Goal: Task Accomplishment & Management: Use online tool/utility

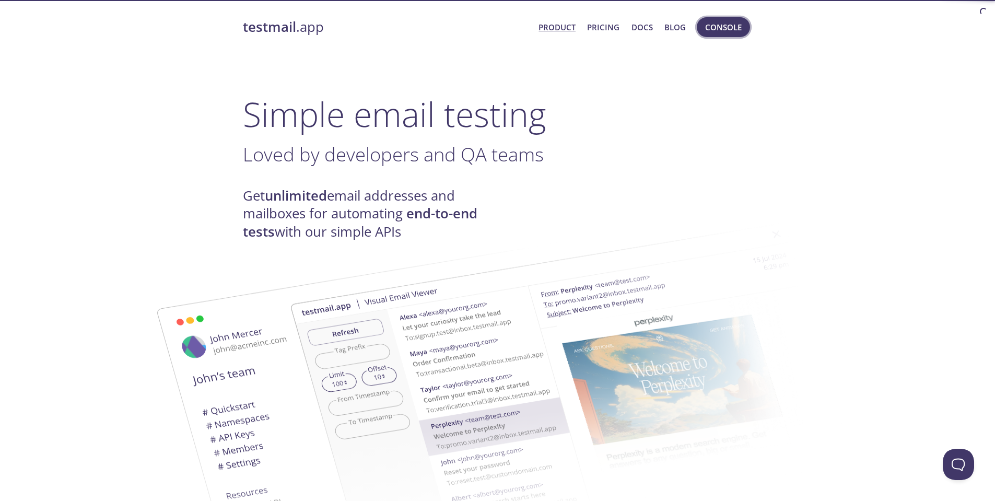
click at [716, 30] on span "Console" at bounding box center [723, 27] width 37 height 14
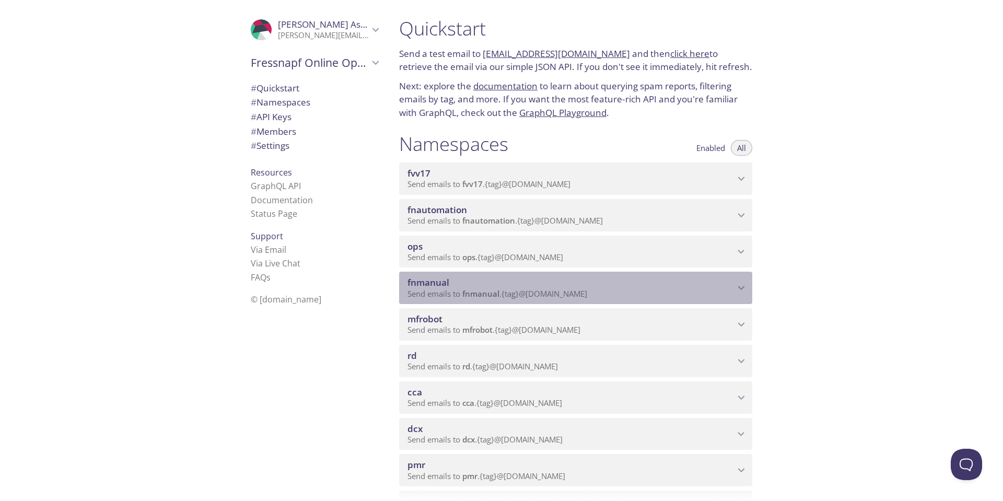
click at [501, 284] on span "fnmanual" at bounding box center [571, 282] width 327 height 11
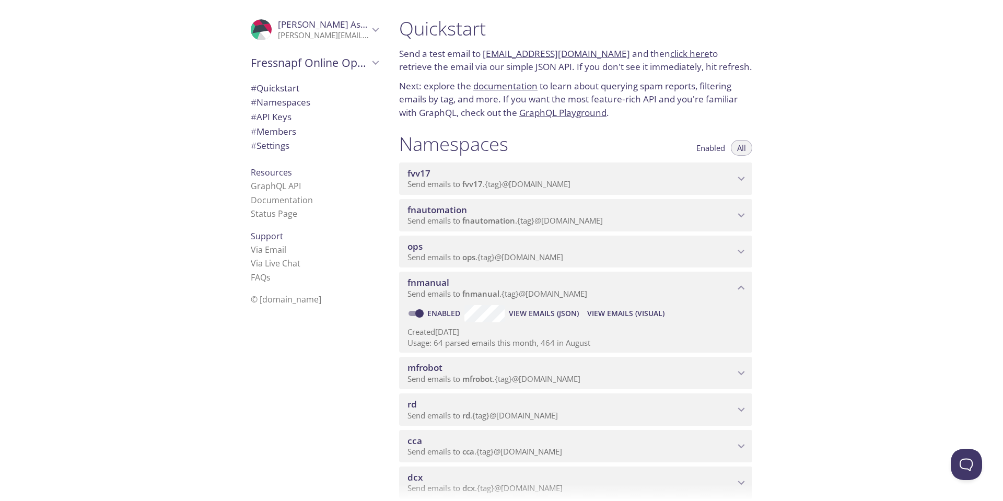
click at [637, 311] on span "View Emails (Visual)" at bounding box center [625, 313] width 77 height 13
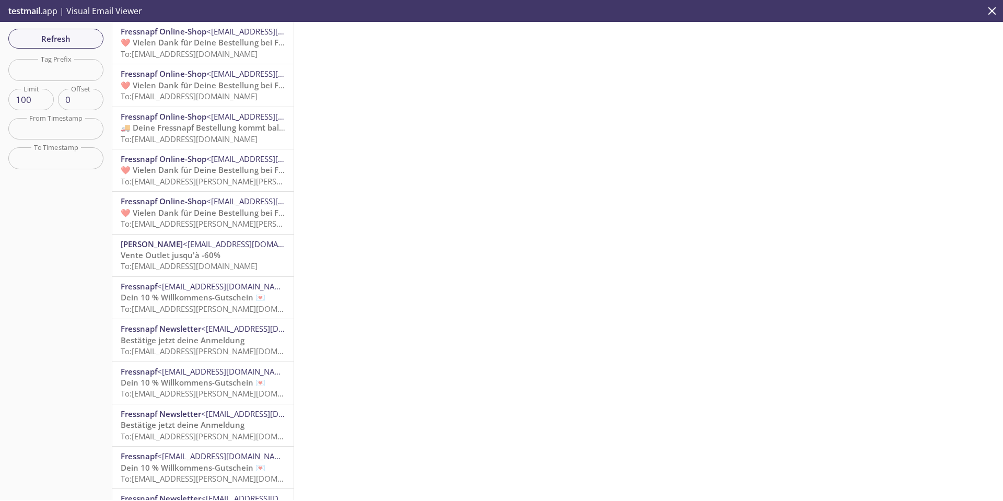
click at [227, 40] on span "❤️ Vielen Dank für Deine Bestellung bei Fressnapf" at bounding box center [216, 42] width 190 height 10
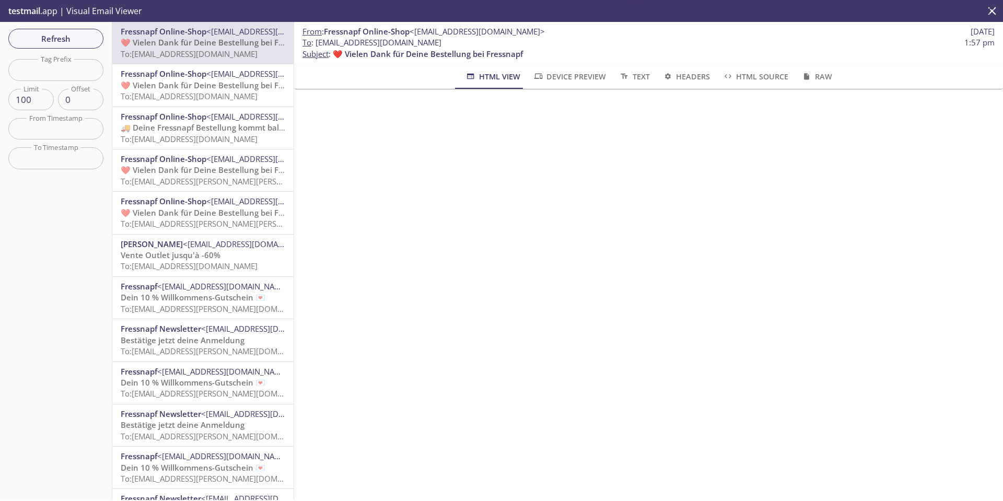
scroll to position [52, 0]
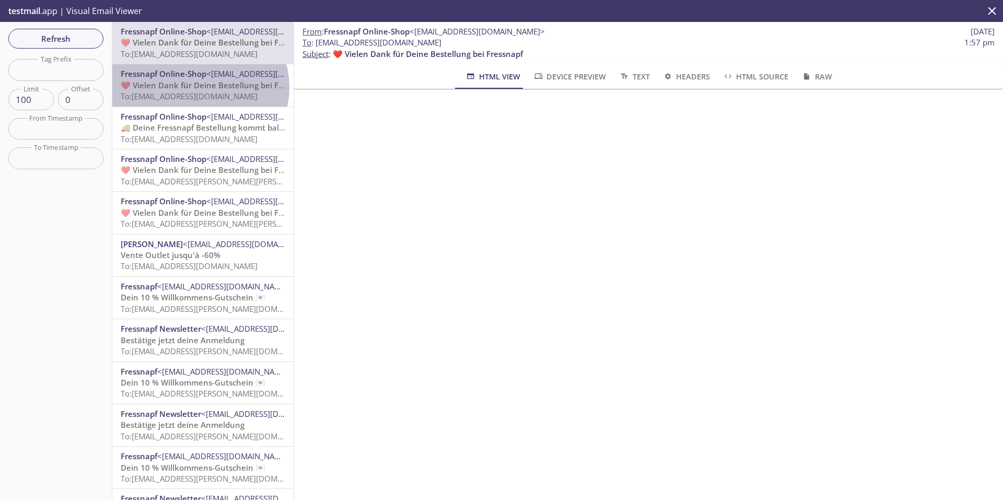
click at [199, 87] on span "❤️ Vielen Dank für Deine Bestellung bei Fressnapf" at bounding box center [216, 85] width 190 height 10
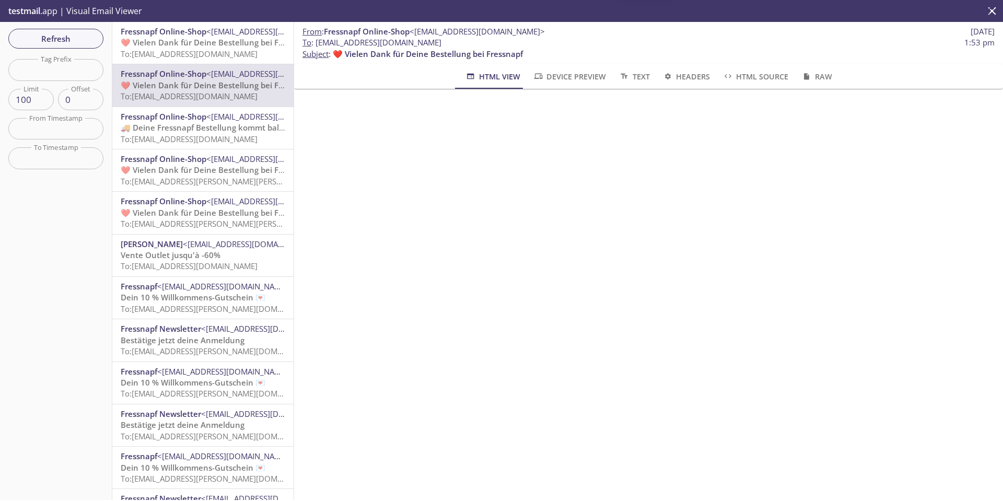
scroll to position [157, 0]
click at [195, 45] on span "❤️ Vielen Dank für Deine Bestellung bei Fressnapf" at bounding box center [216, 42] width 190 height 10
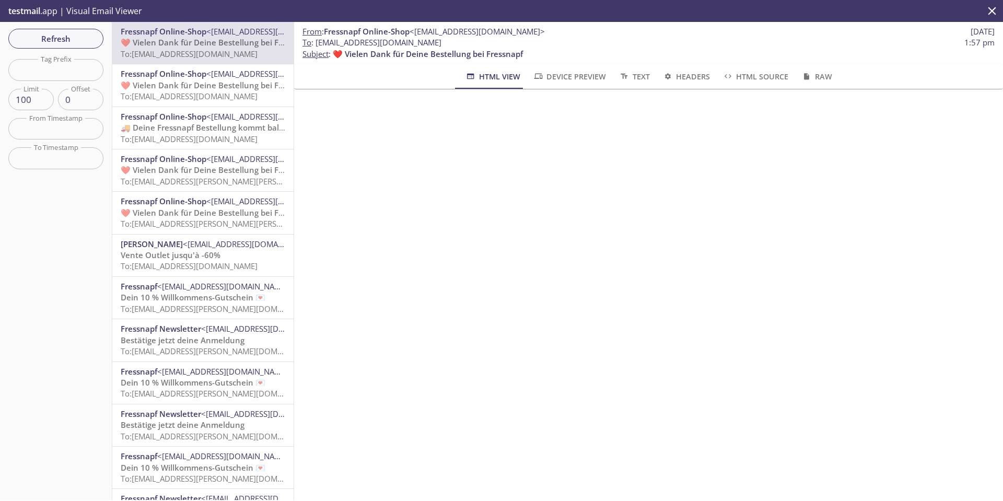
scroll to position [157, 0]
click at [207, 87] on span "❤️ Vielen Dank für Deine Bestellung bei Fressnapf" at bounding box center [216, 85] width 190 height 10
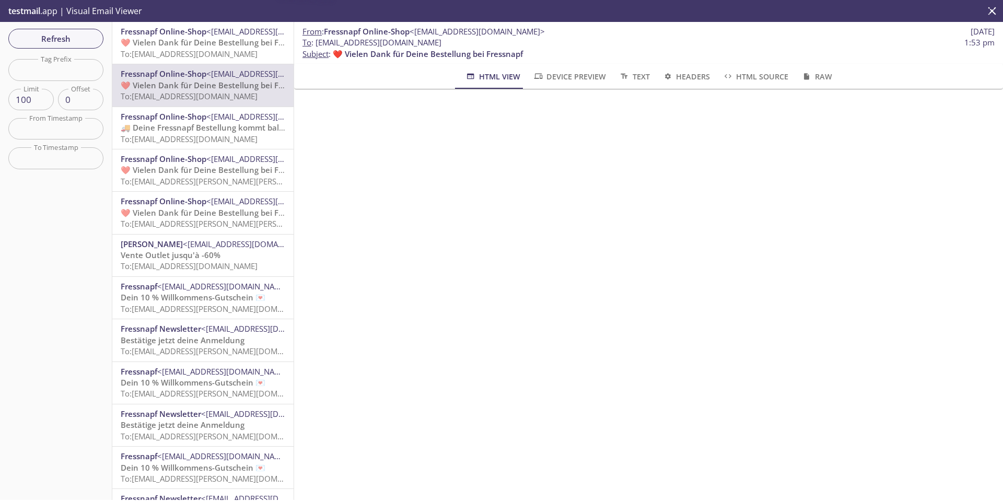
click at [192, 138] on span "To: [EMAIL_ADDRESS][DOMAIN_NAME]" at bounding box center [189, 139] width 137 height 10
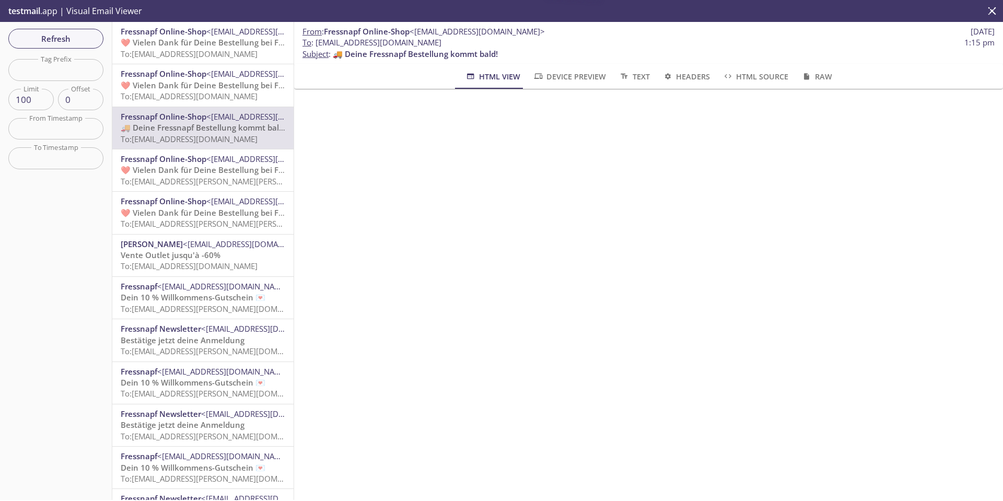
click at [200, 47] on span "❤️ Vielen Dank für Deine Bestellung bei Fressnapf" at bounding box center [216, 42] width 190 height 10
